Goal: Transaction & Acquisition: Purchase product/service

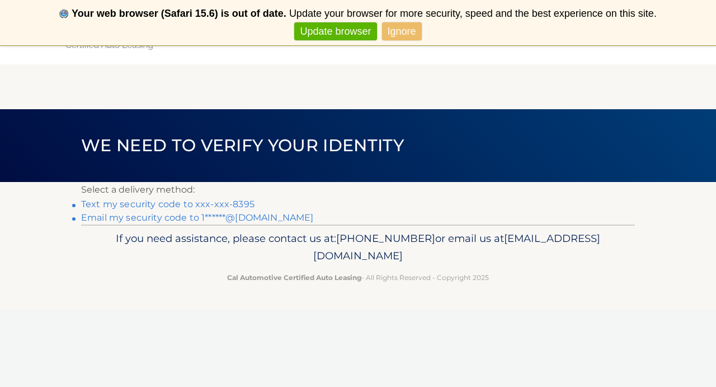
click at [410, 33] on link "Ignore" at bounding box center [402, 31] width 40 height 18
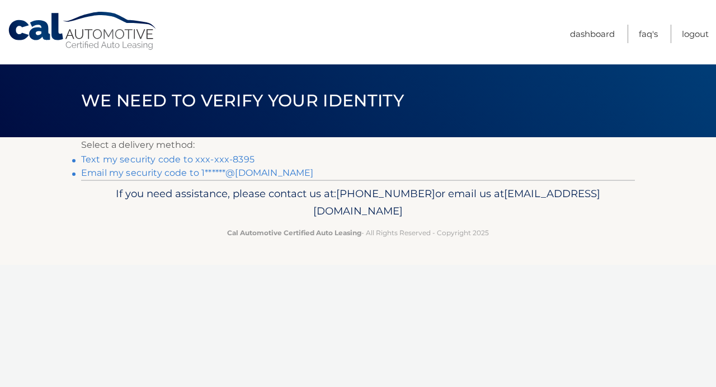
click at [235, 174] on link "Email my security code to 1******@gmail.com" at bounding box center [197, 172] width 233 height 11
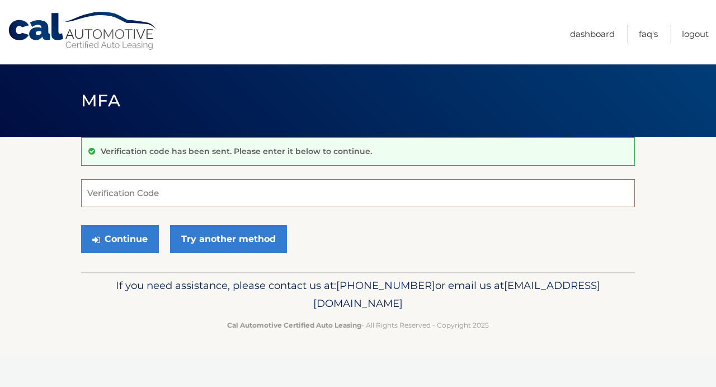
click at [183, 190] on input "Verification Code" at bounding box center [358, 193] width 554 height 28
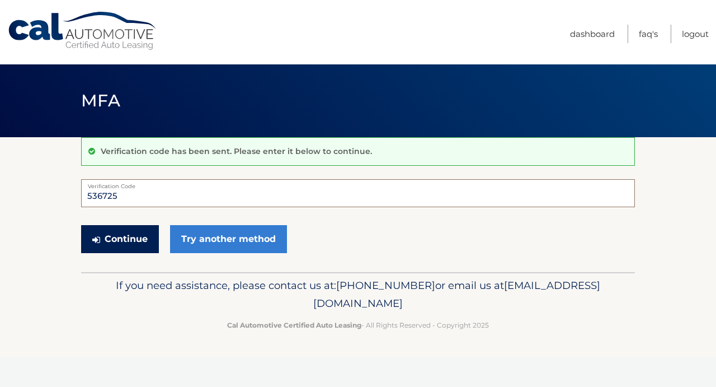
type input "536725"
click at [146, 239] on button "Continue" at bounding box center [120, 239] width 78 height 28
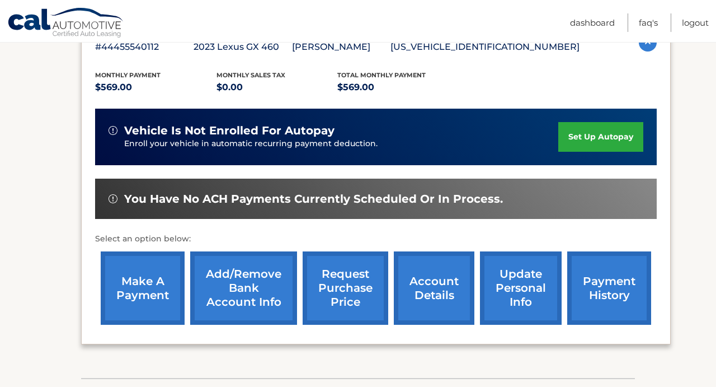
scroll to position [218, 0]
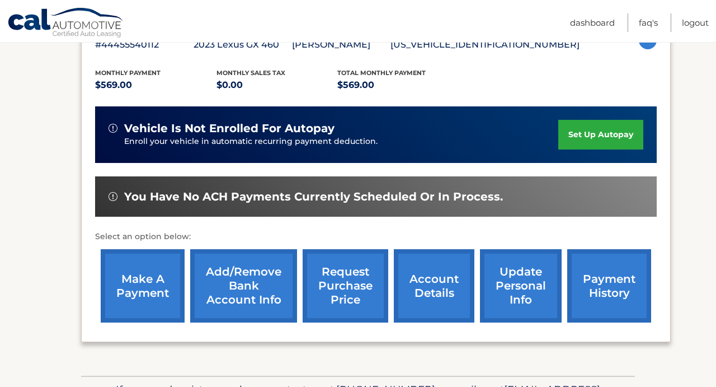
click at [153, 264] on link "make a payment" at bounding box center [143, 285] width 84 height 73
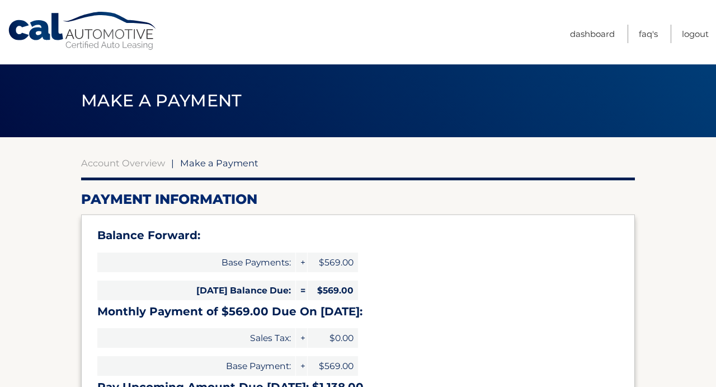
select select "Y2IyNzg4ZjgtZTkxMC00MTY3LThhN2ItOTA5Y2U3YWU3ZjJh"
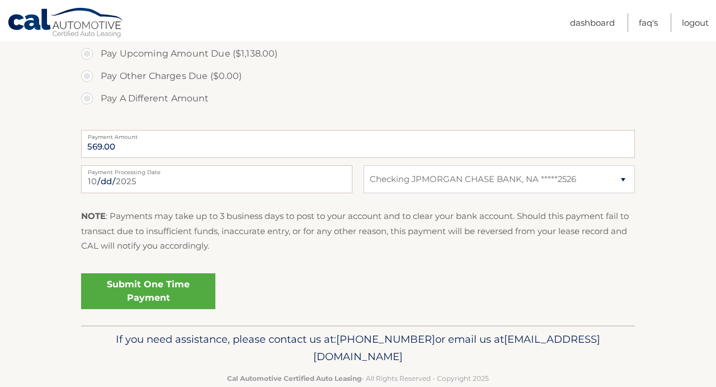
scroll to position [440, 0]
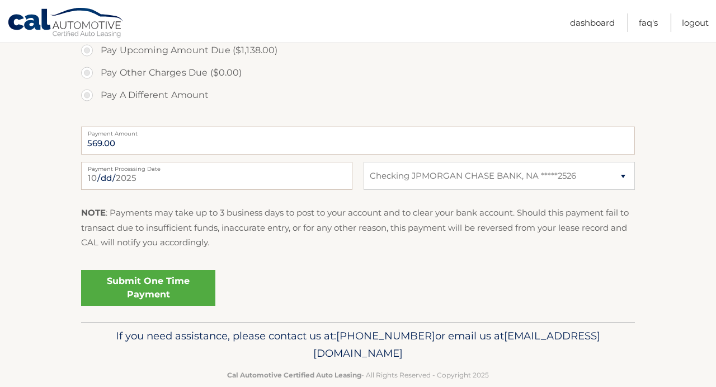
click at [170, 276] on link "Submit One Time Payment" at bounding box center [148, 288] width 134 height 36
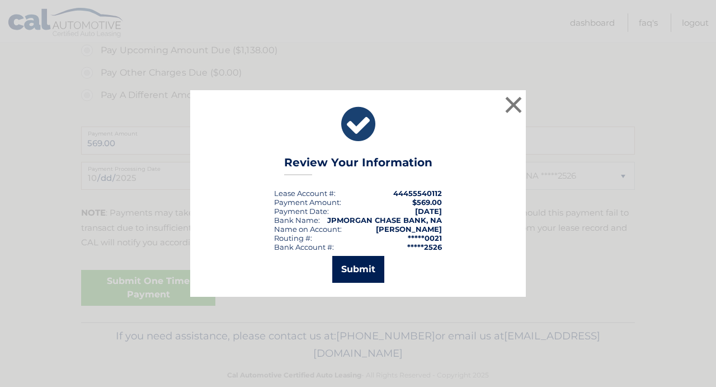
click at [342, 269] on button "Submit" at bounding box center [358, 269] width 52 height 27
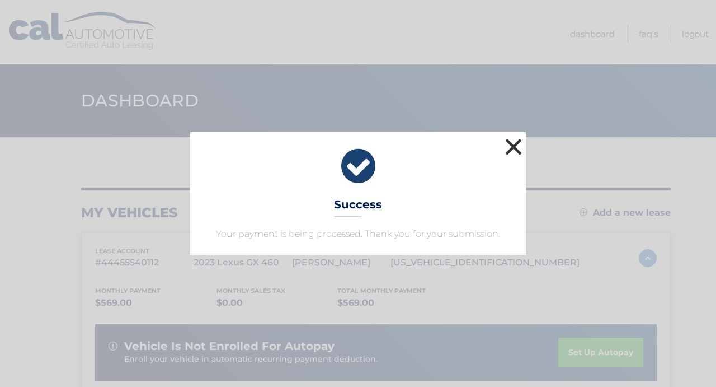
click at [511, 149] on button "×" at bounding box center [513, 146] width 22 height 22
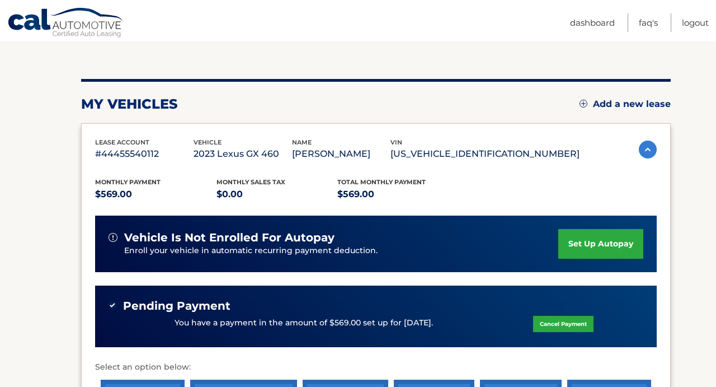
scroll to position [108, 0]
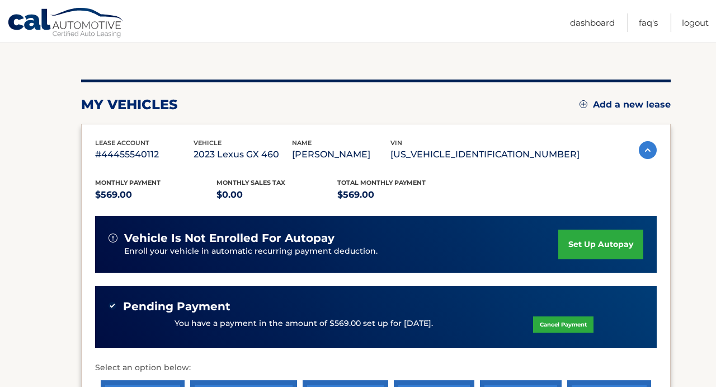
drag, startPoint x: 101, startPoint y: 328, endPoint x: 200, endPoint y: 309, distance: 101.5
click at [200, 309] on div "Pending Payment You have a payment in the amount of $569.00 set up for [DATE]. …" at bounding box center [376, 317] width 562 height 62
click at [294, 302] on div "Pending Payment" at bounding box center [376, 306] width 535 height 14
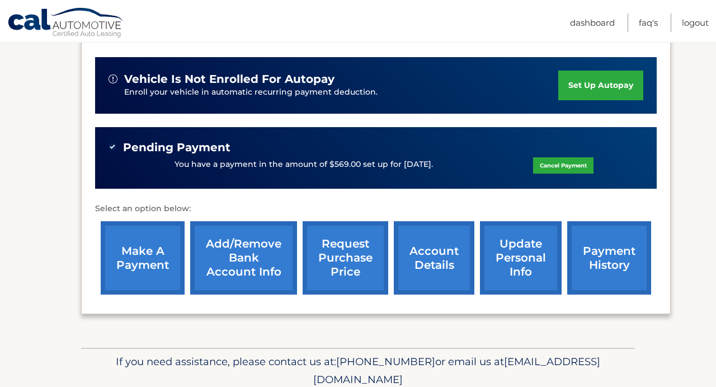
scroll to position [278, 0]
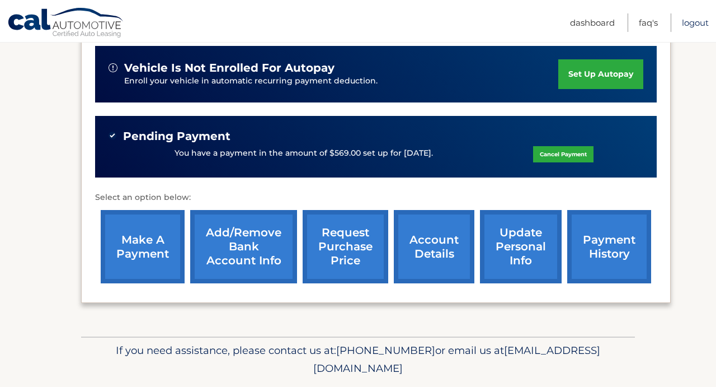
click at [699, 22] on link "Logout" at bounding box center [695, 22] width 27 height 18
